Goal: Information Seeking & Learning: Learn about a topic

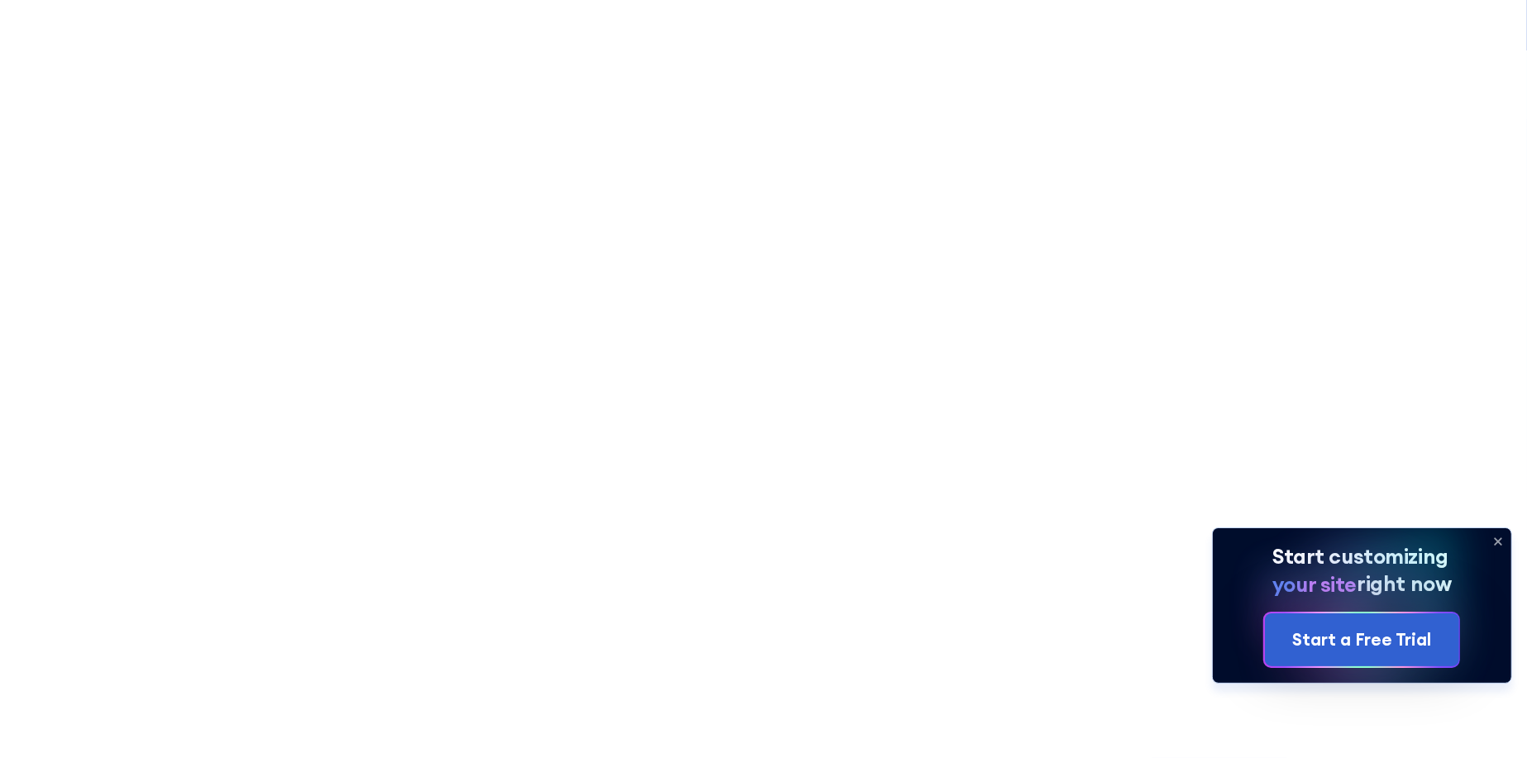
click at [1502, 543] on icon at bounding box center [1497, 541] width 26 height 26
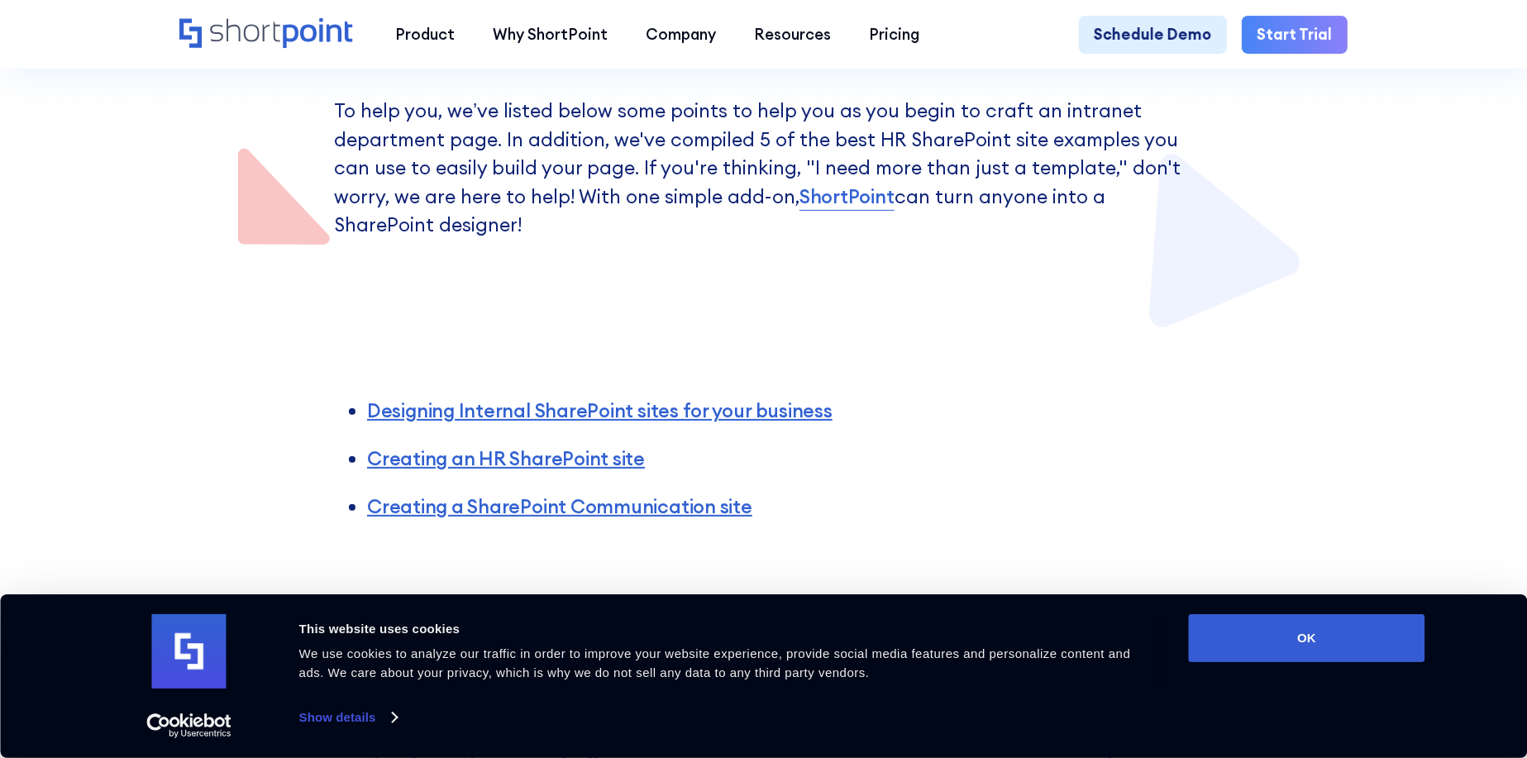
scroll to position [606, 0]
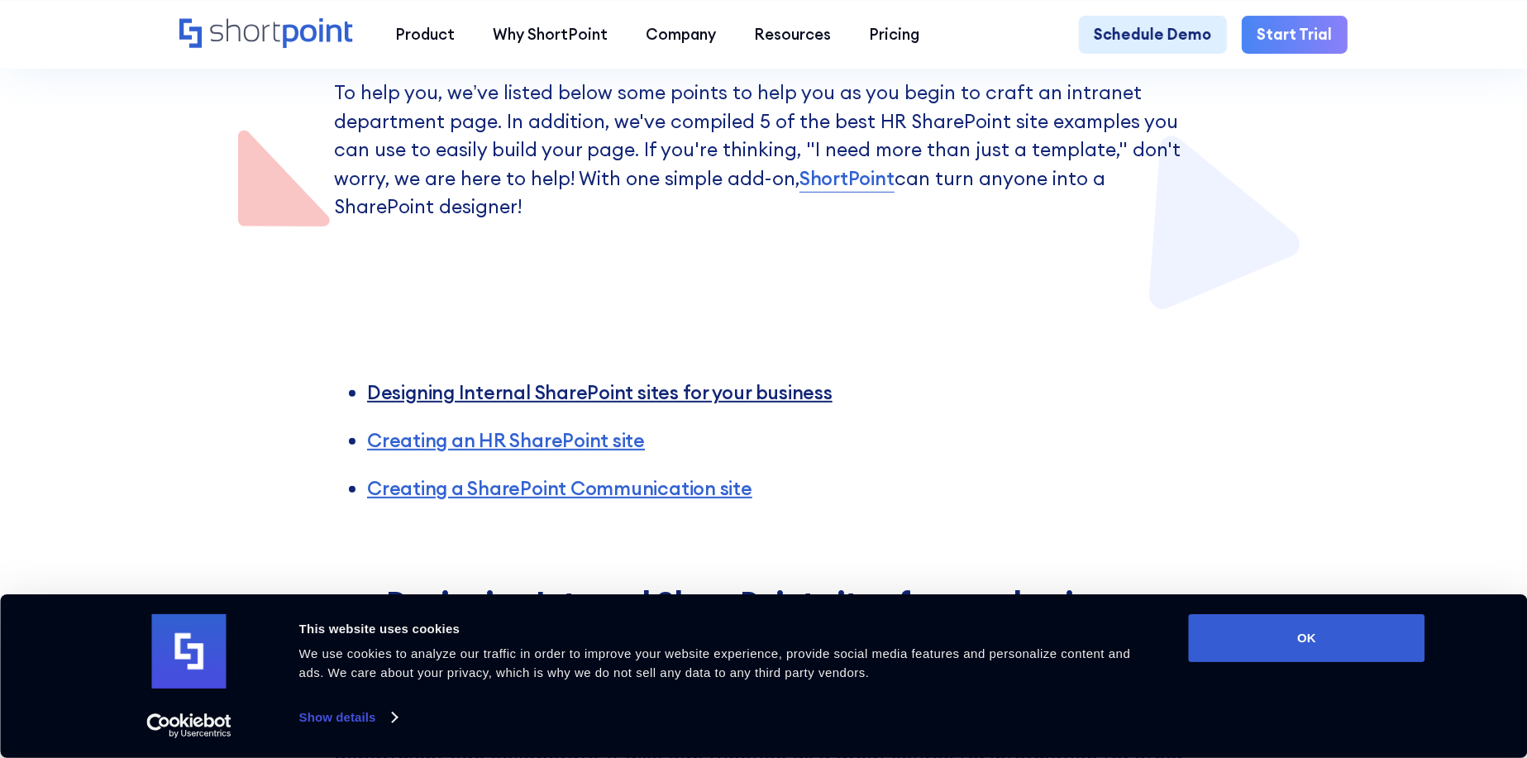
click at [741, 398] on link "Designing Internal SharePoint sites for your business" at bounding box center [599, 392] width 465 height 24
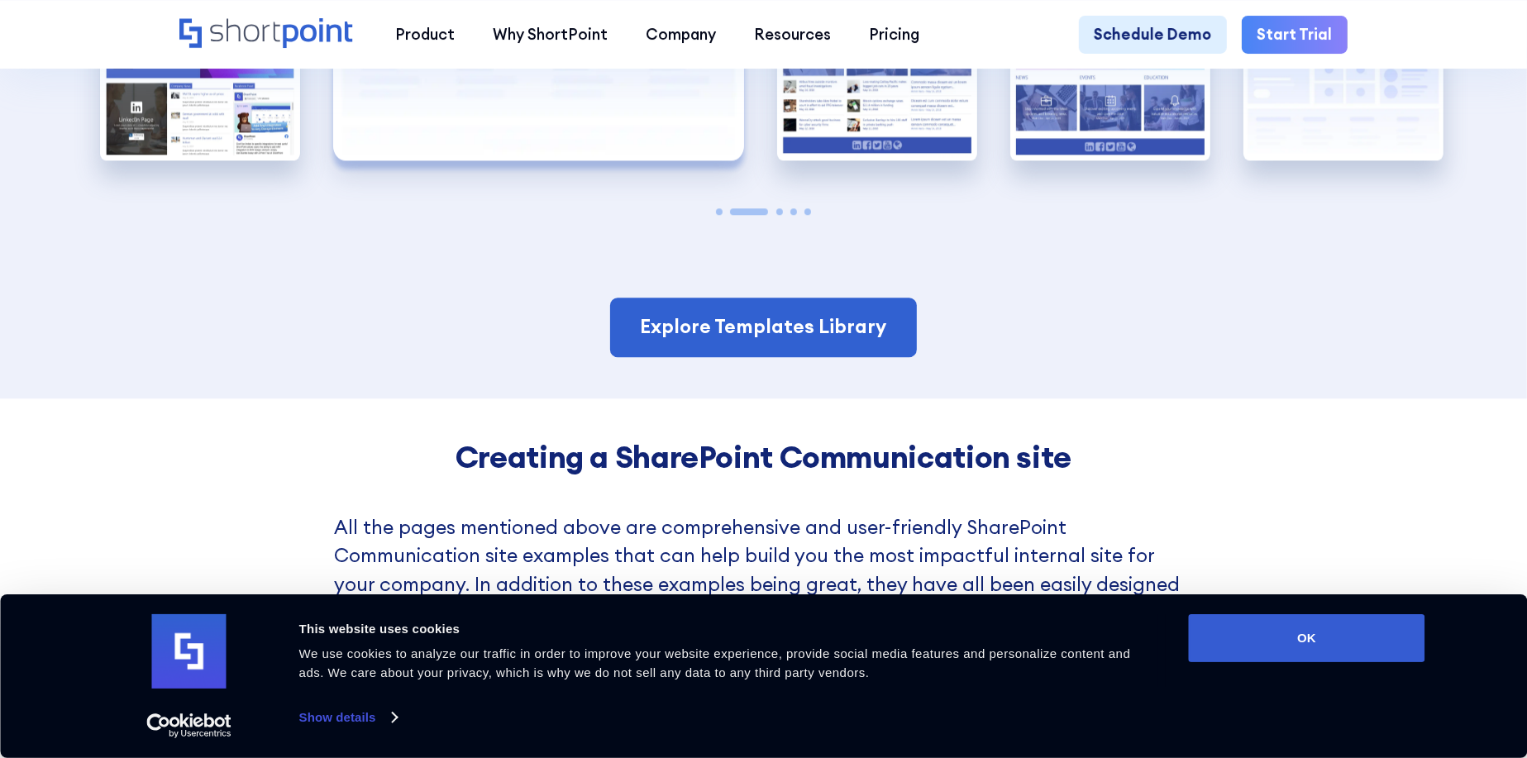
scroll to position [4038, 0]
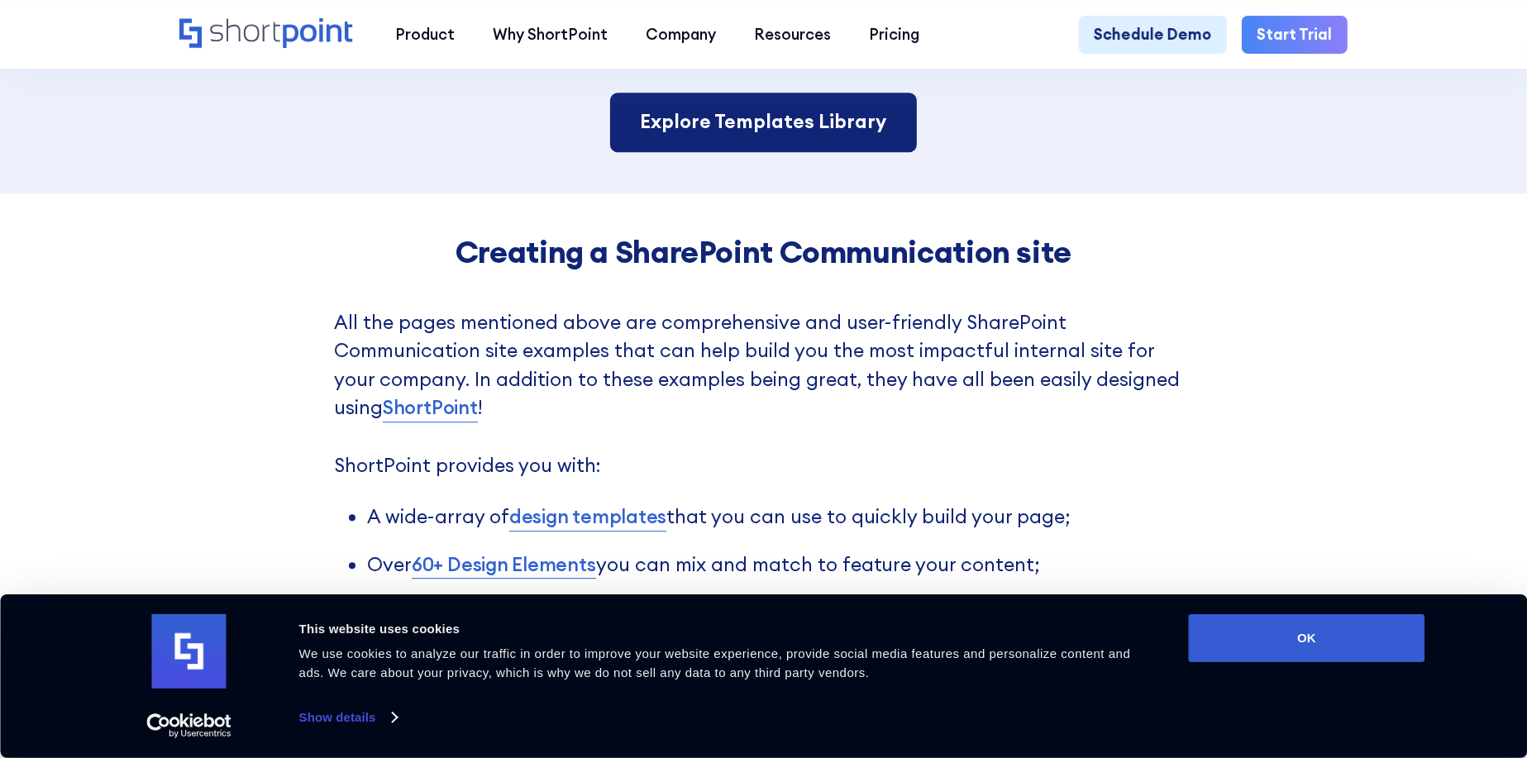
drag, startPoint x: 851, startPoint y: 140, endPoint x: 904, endPoint y: 152, distance: 54.3
click at [851, 140] on link "Explore Templates Library" at bounding box center [763, 123] width 307 height 60
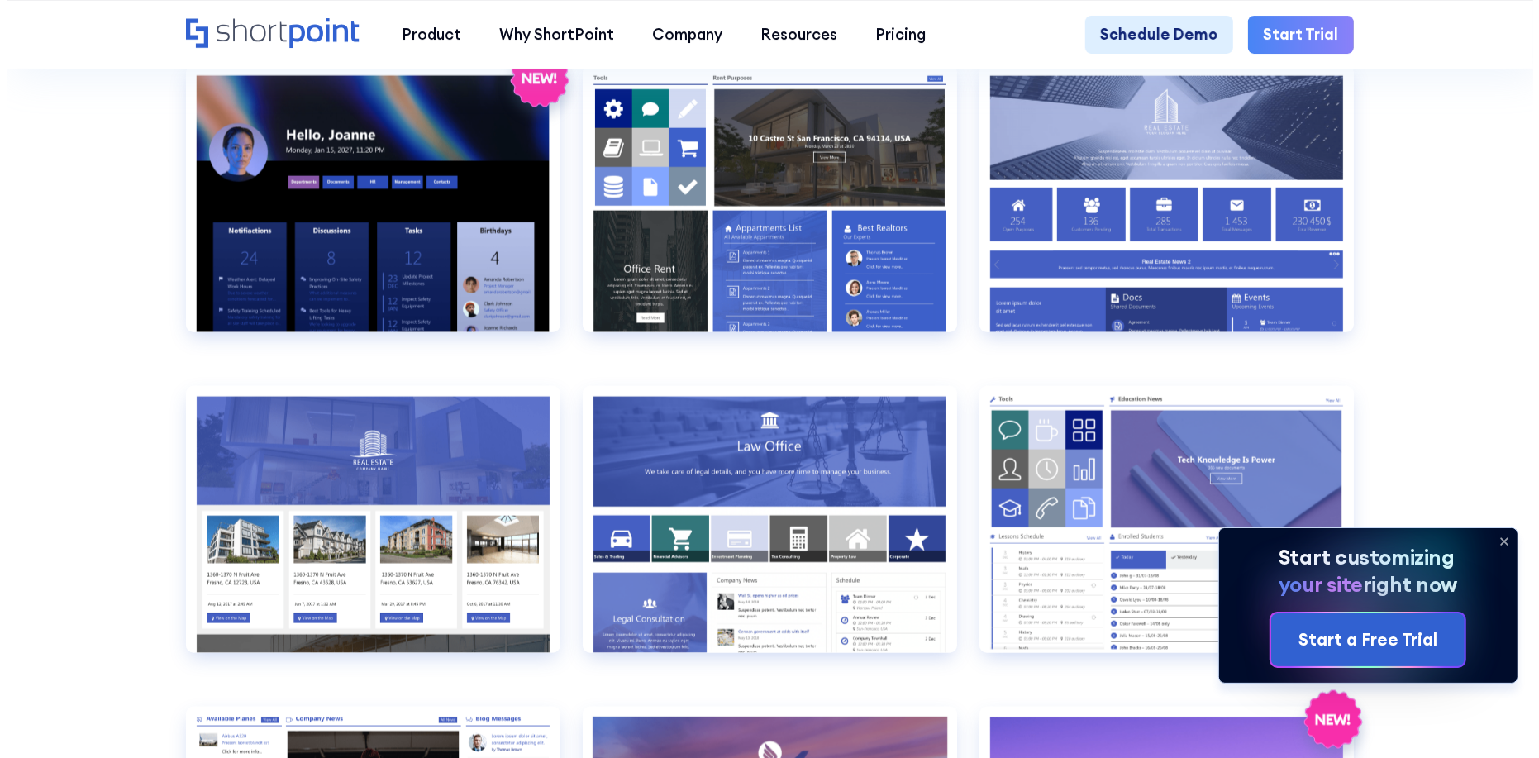
scroll to position [1739, 0]
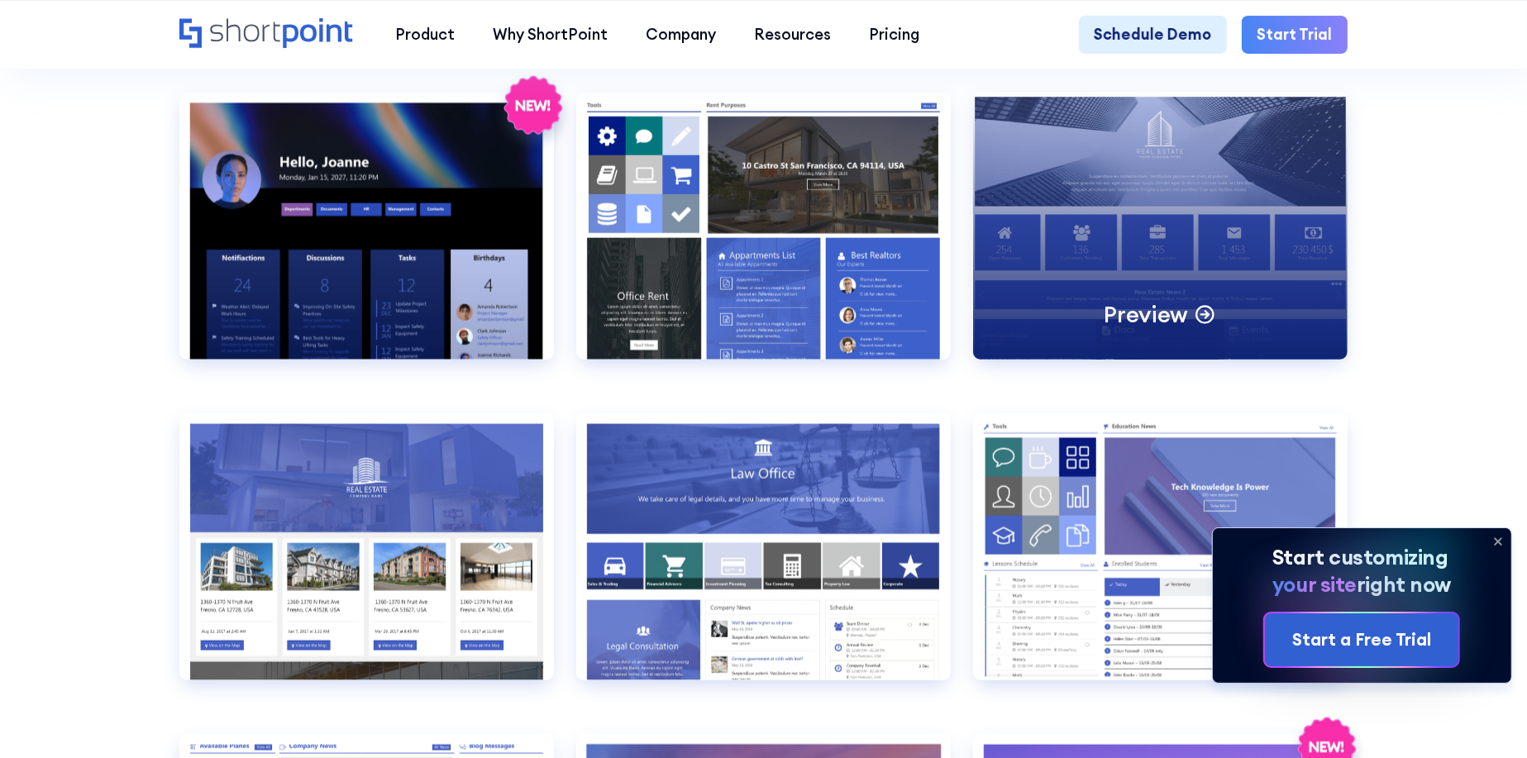
click at [1184, 226] on div "Preview" at bounding box center [1160, 226] width 374 height 267
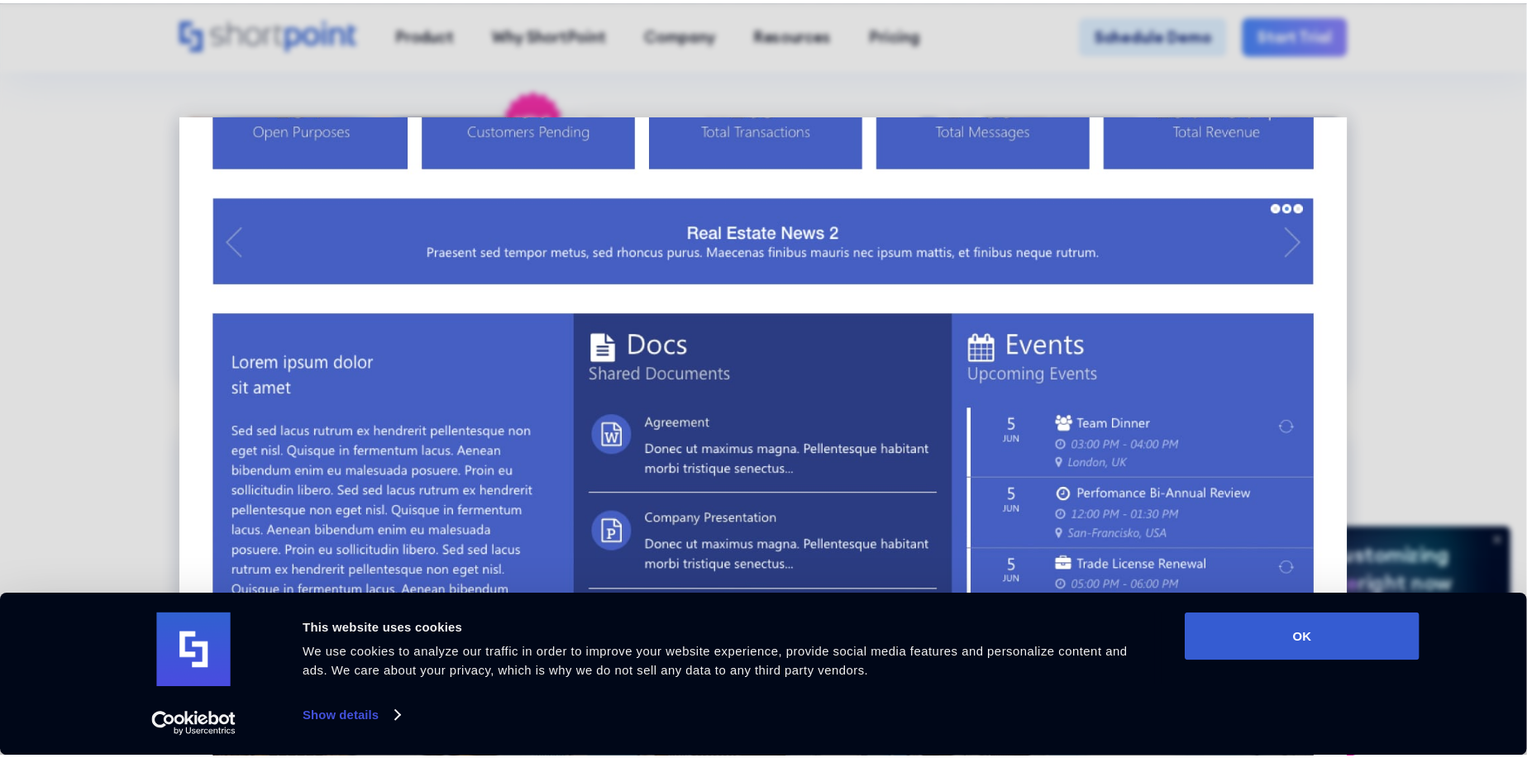
scroll to position [0, 0]
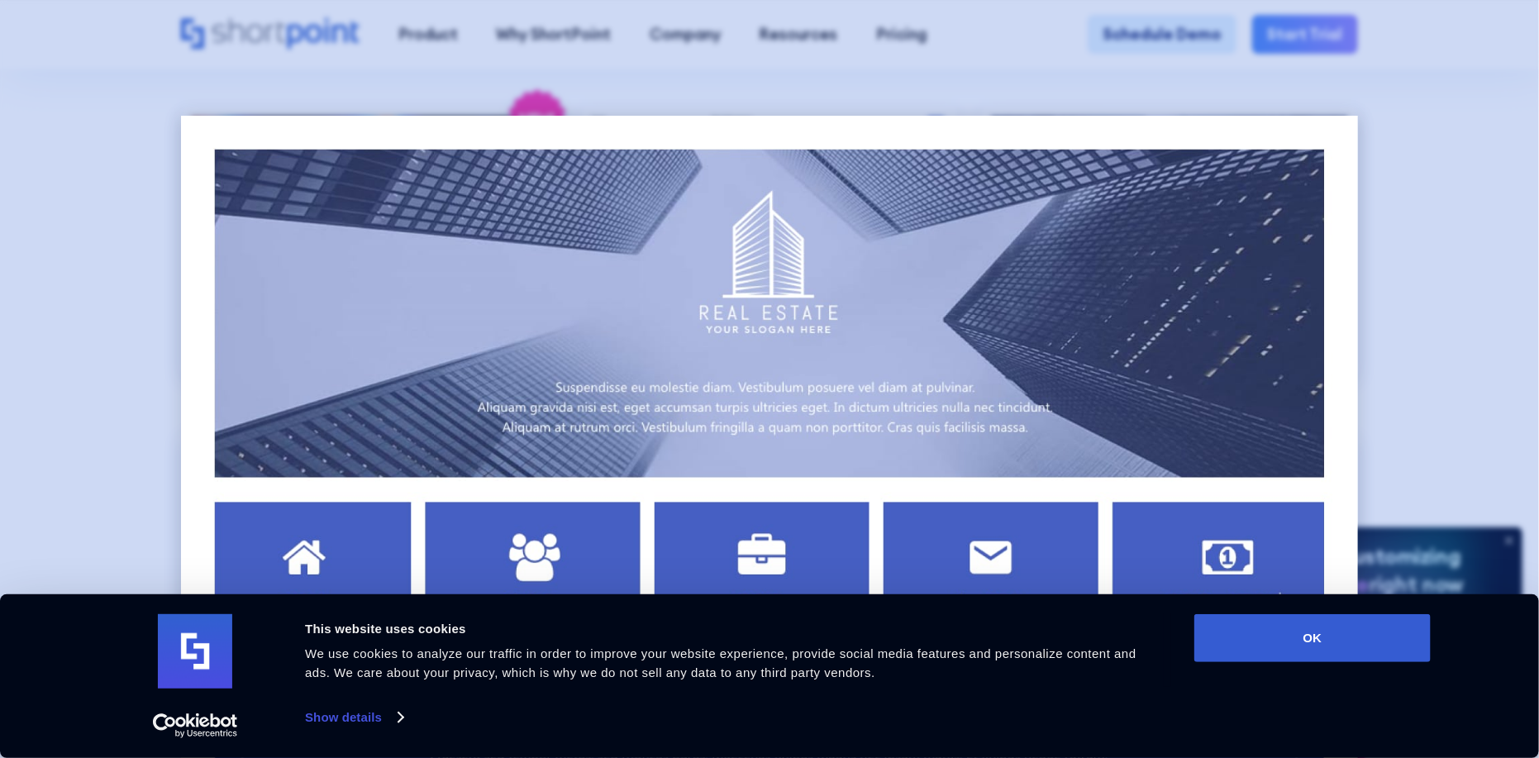
click at [1407, 296] on div at bounding box center [769, 379] width 1539 height 758
